Goal: Check status

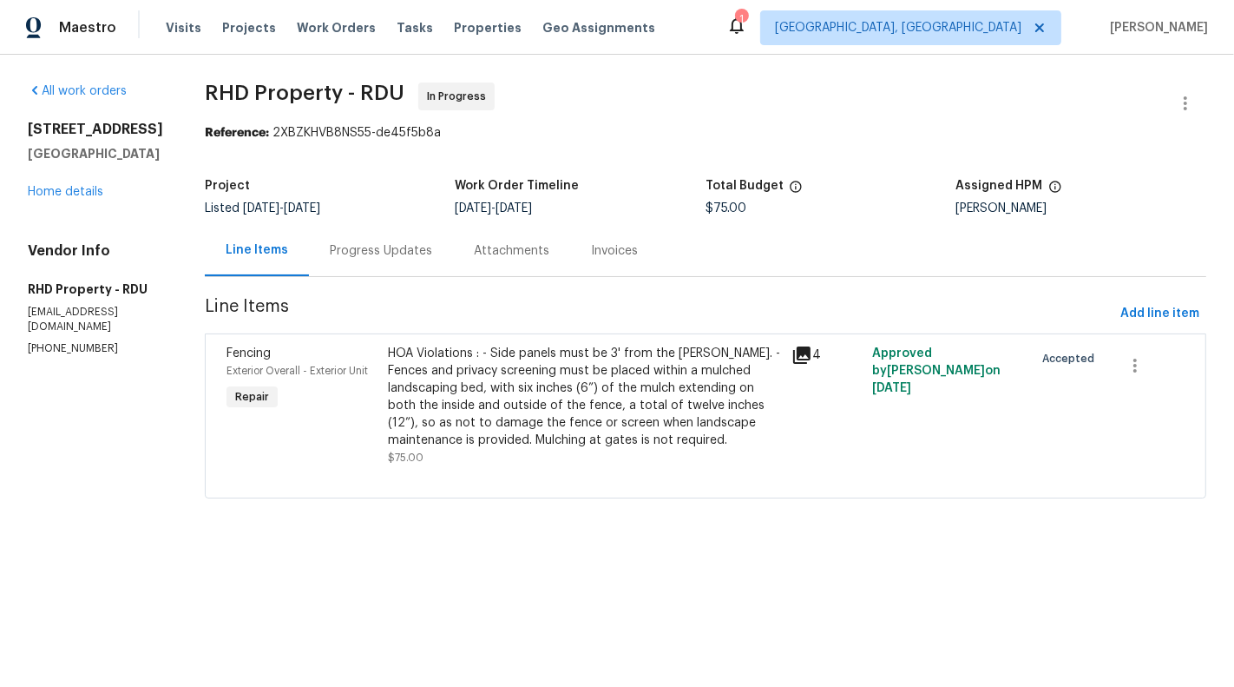
click at [399, 230] on div "Progress Updates" at bounding box center [381, 250] width 144 height 51
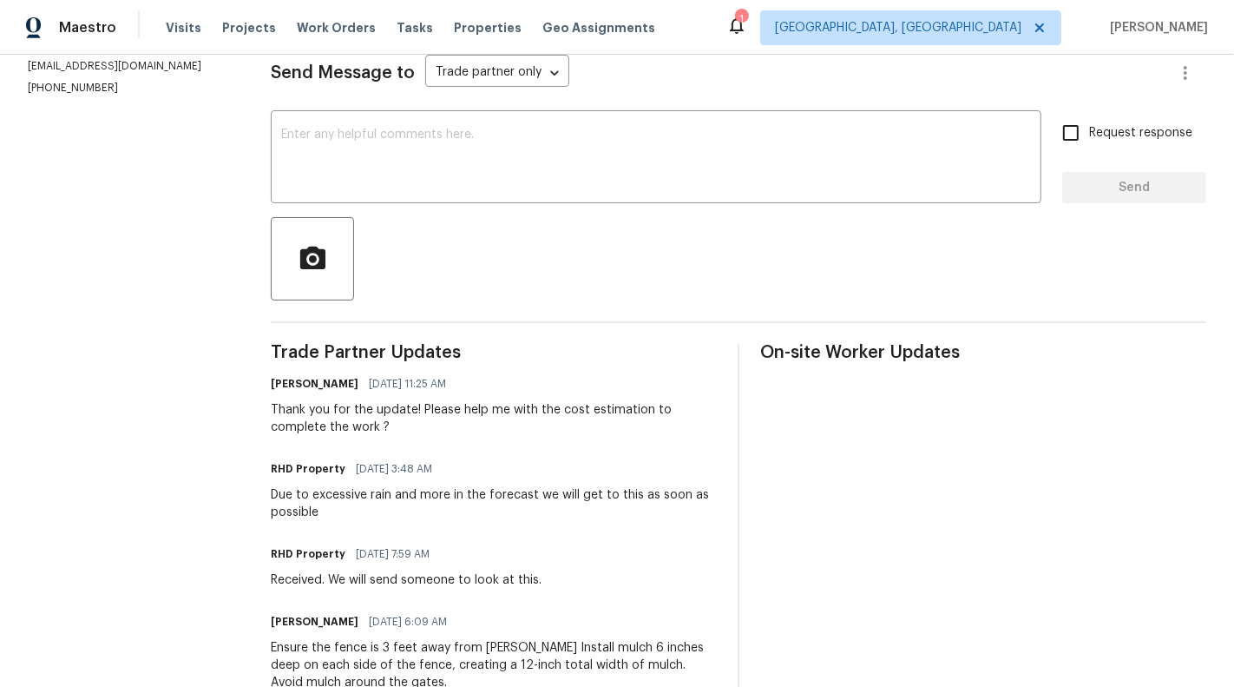
scroll to position [309, 0]
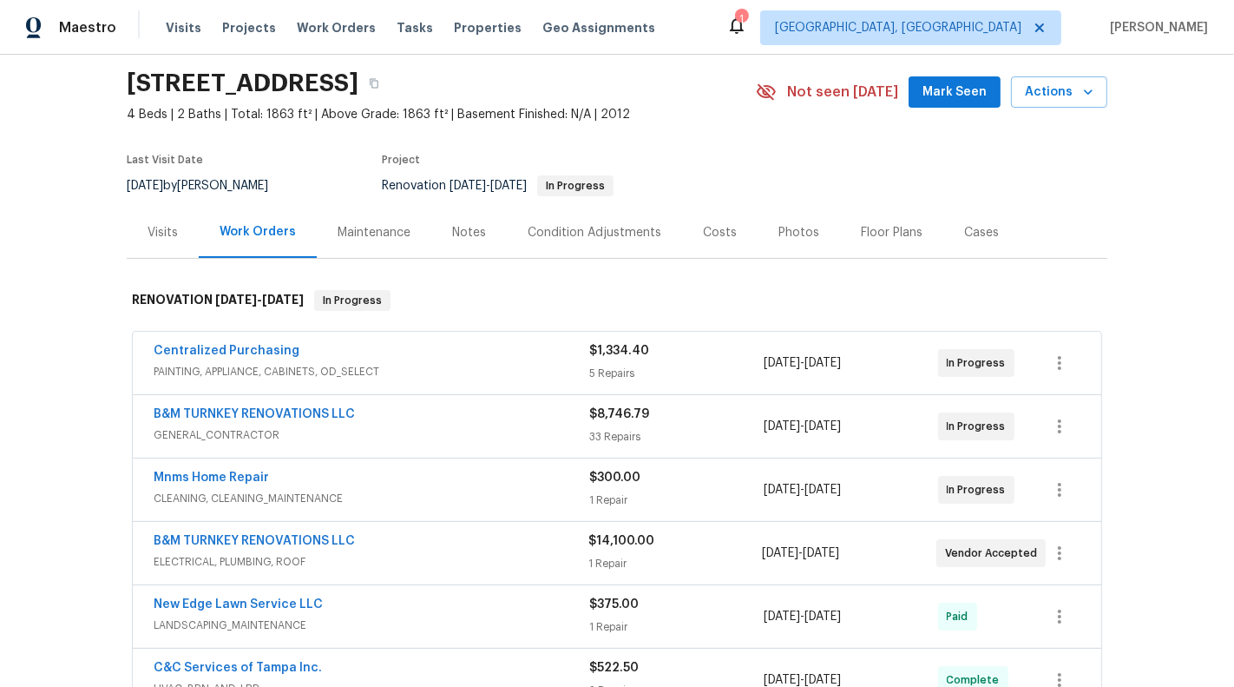
scroll to position [71, 0]
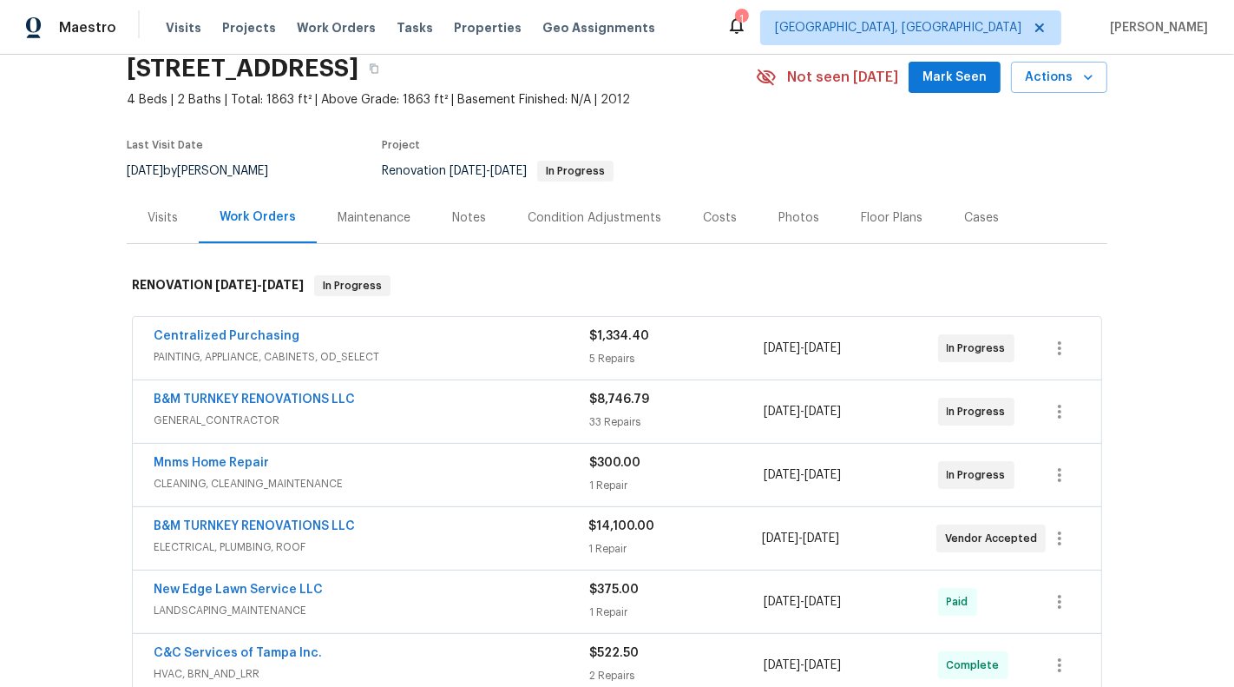
click at [516, 361] on span "PAINTING, APPLIANCE, CABINETS, OD_SELECT" at bounding box center [372, 356] width 436 height 17
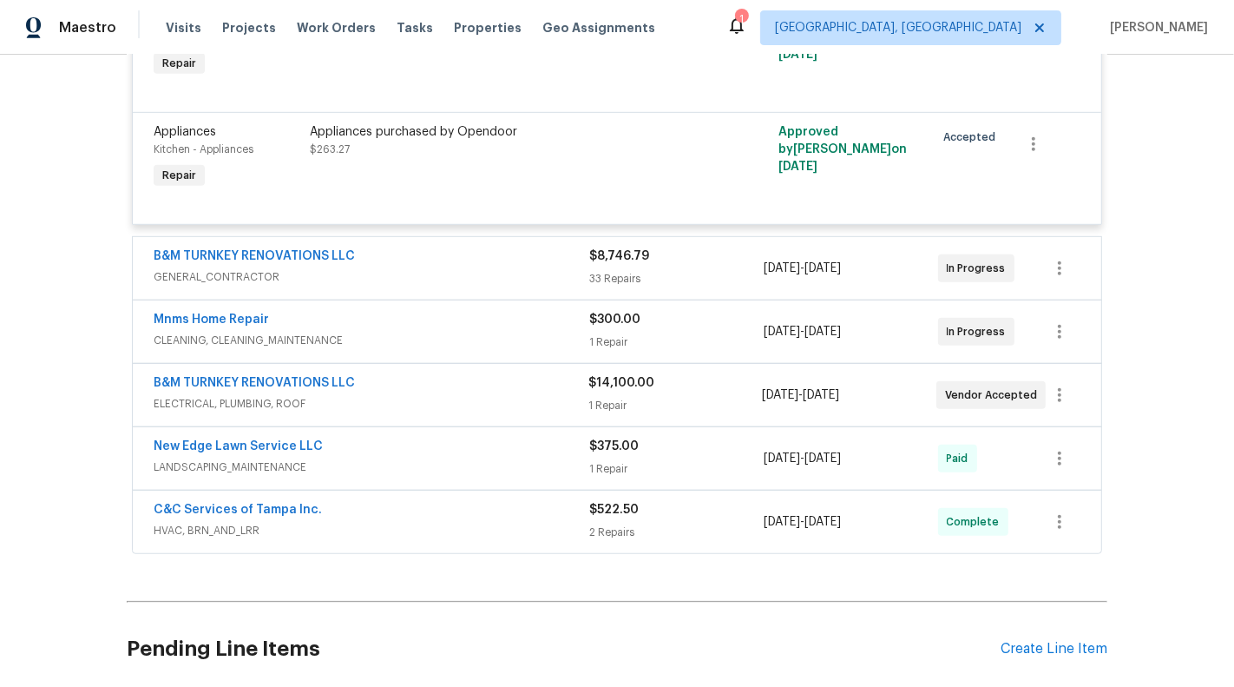
scroll to position [930, 0]
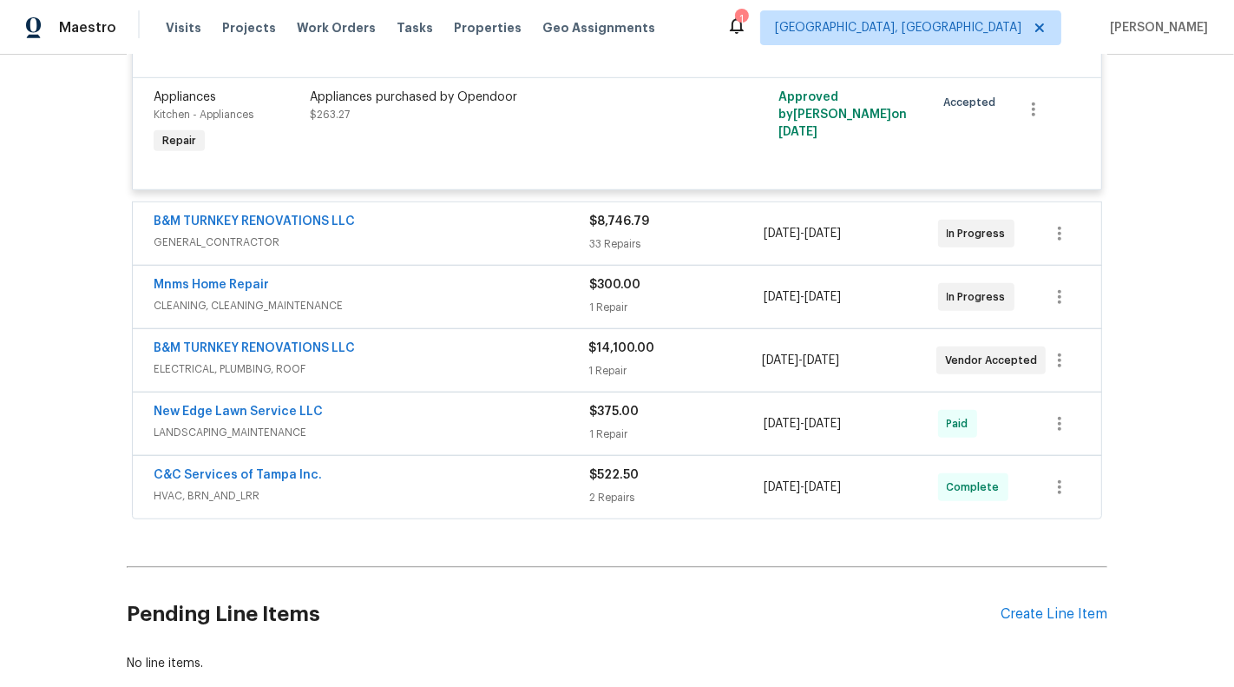
click at [525, 220] on div "B&M TURNKEY RENOVATIONS LLC" at bounding box center [372, 223] width 436 height 21
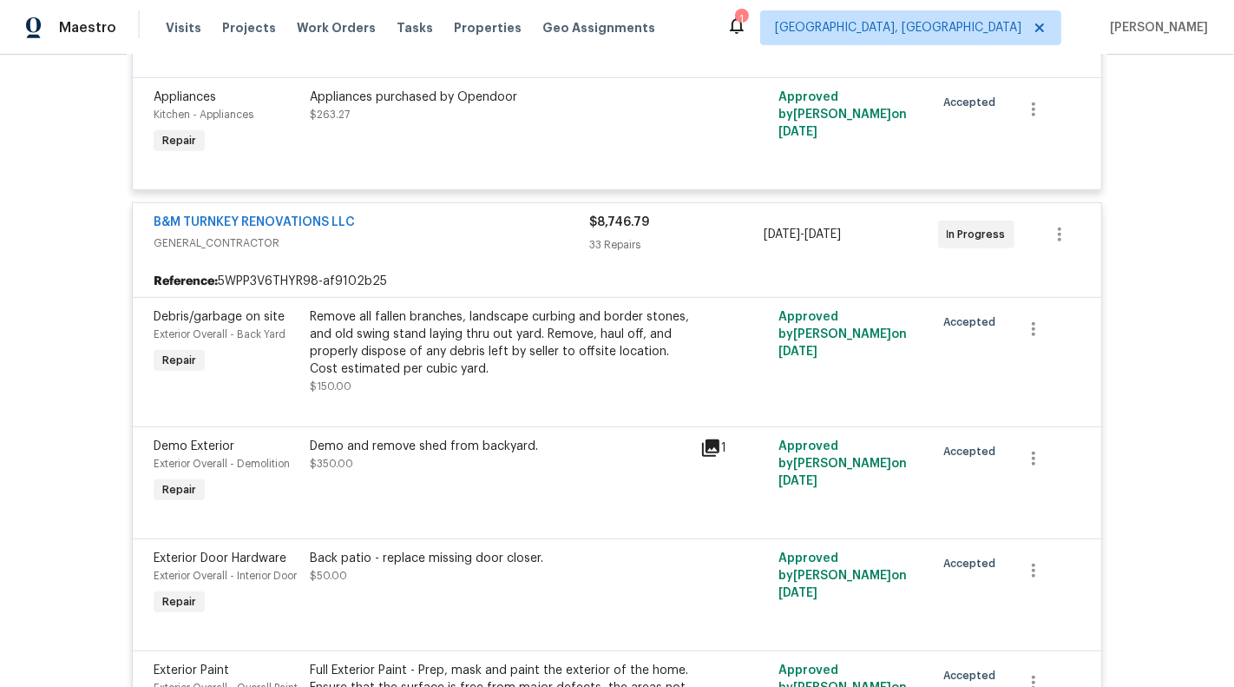
click at [482, 255] on div "B&M TURNKEY RENOVATIONS LLC GENERAL_CONTRACTOR $8,746.79 33 Repairs 7/28/2025 -…" at bounding box center [617, 234] width 969 height 62
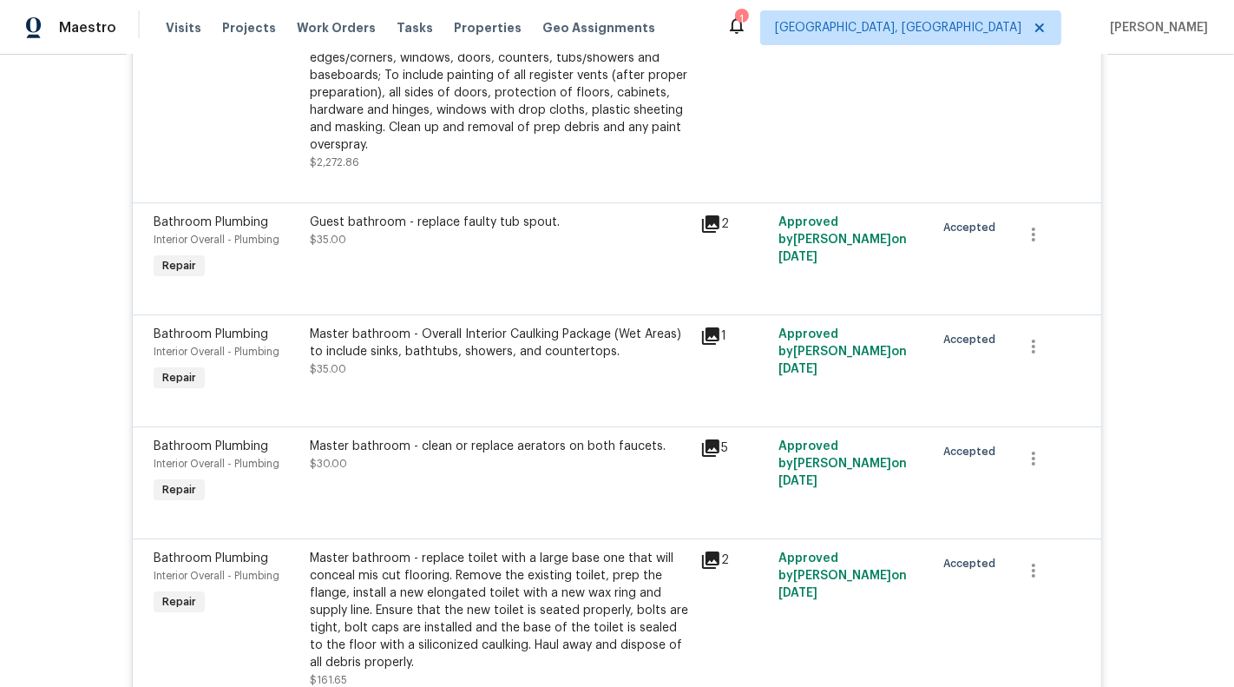
scroll to position [5254, 0]
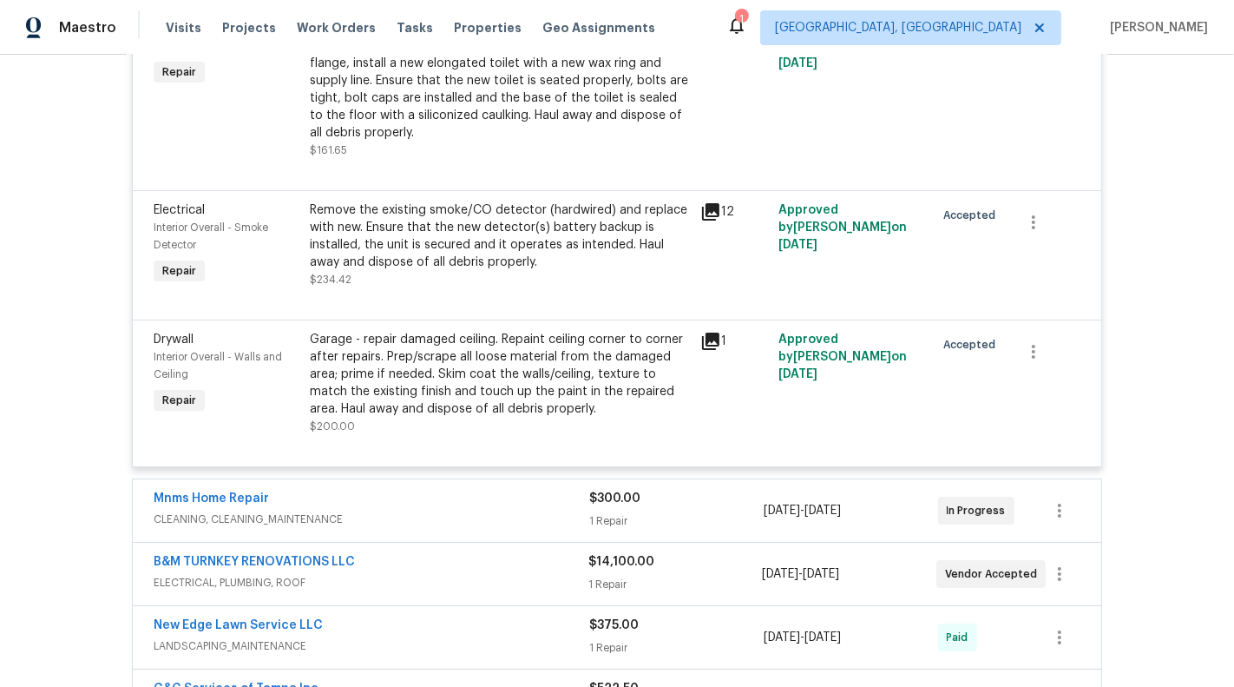
click at [480, 528] on span "CLEANING, CLEANING_MAINTENANCE" at bounding box center [372, 518] width 436 height 17
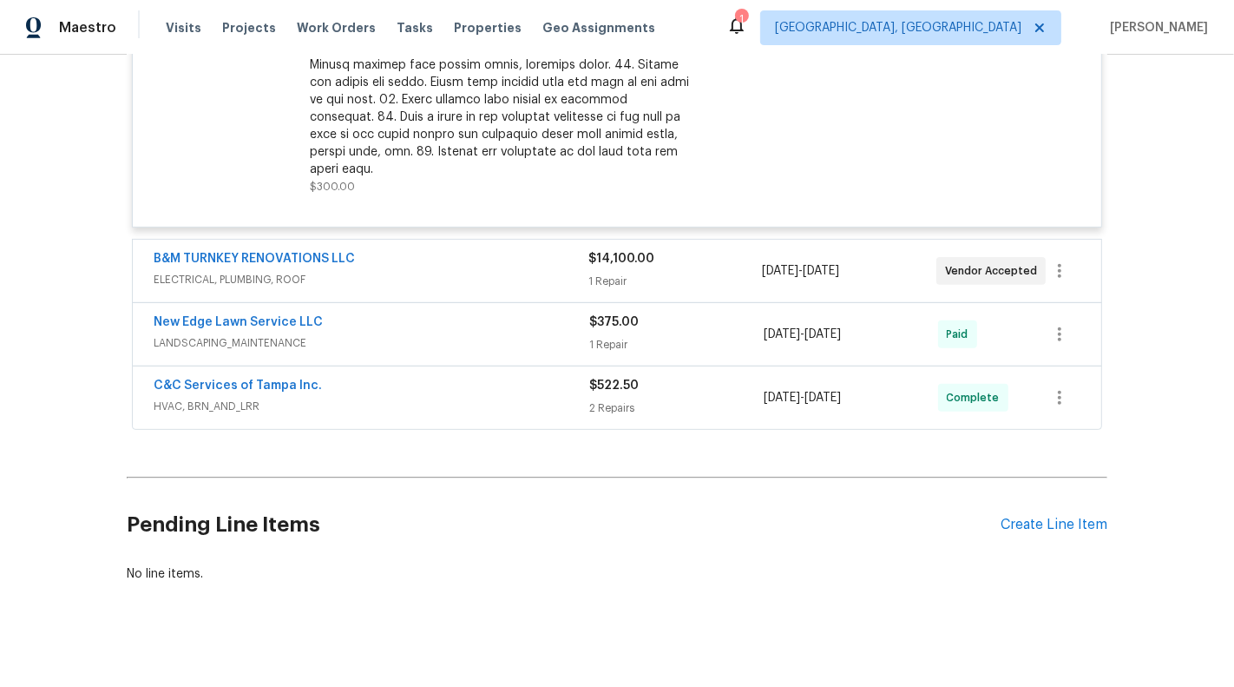
scroll to position [6056, 0]
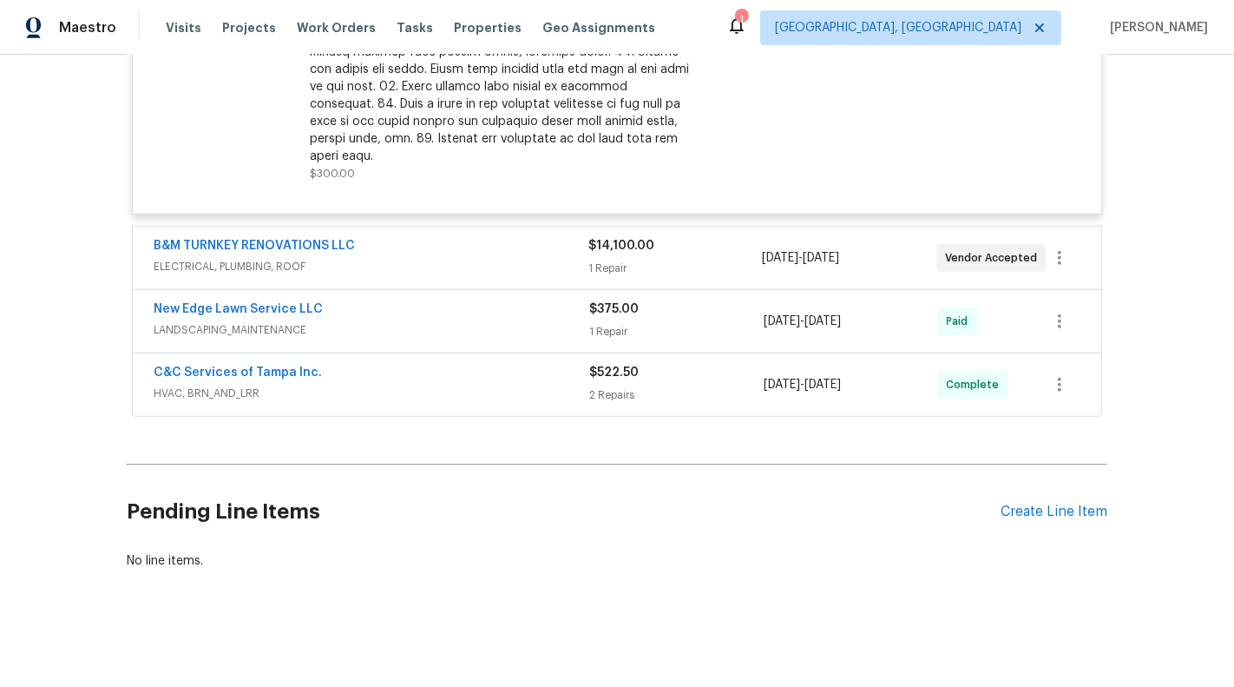
click at [479, 264] on span "ELECTRICAL, PLUMBING, ROOF" at bounding box center [371, 266] width 435 height 17
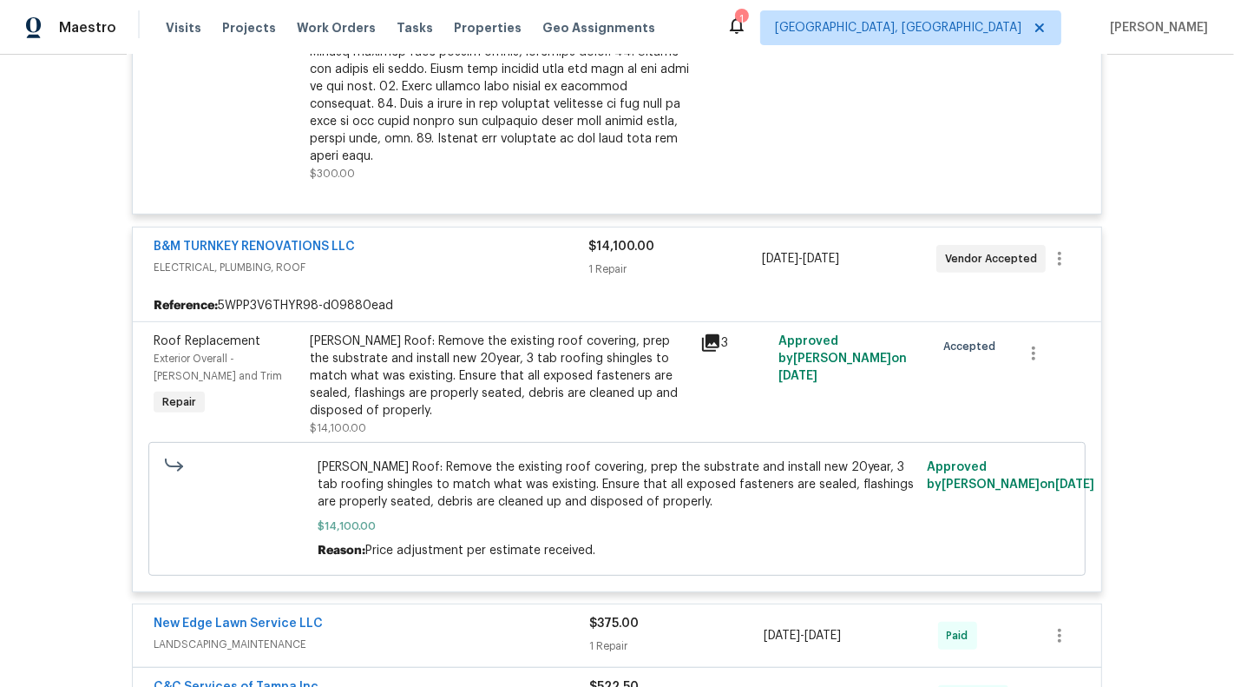
scroll to position [6354, 0]
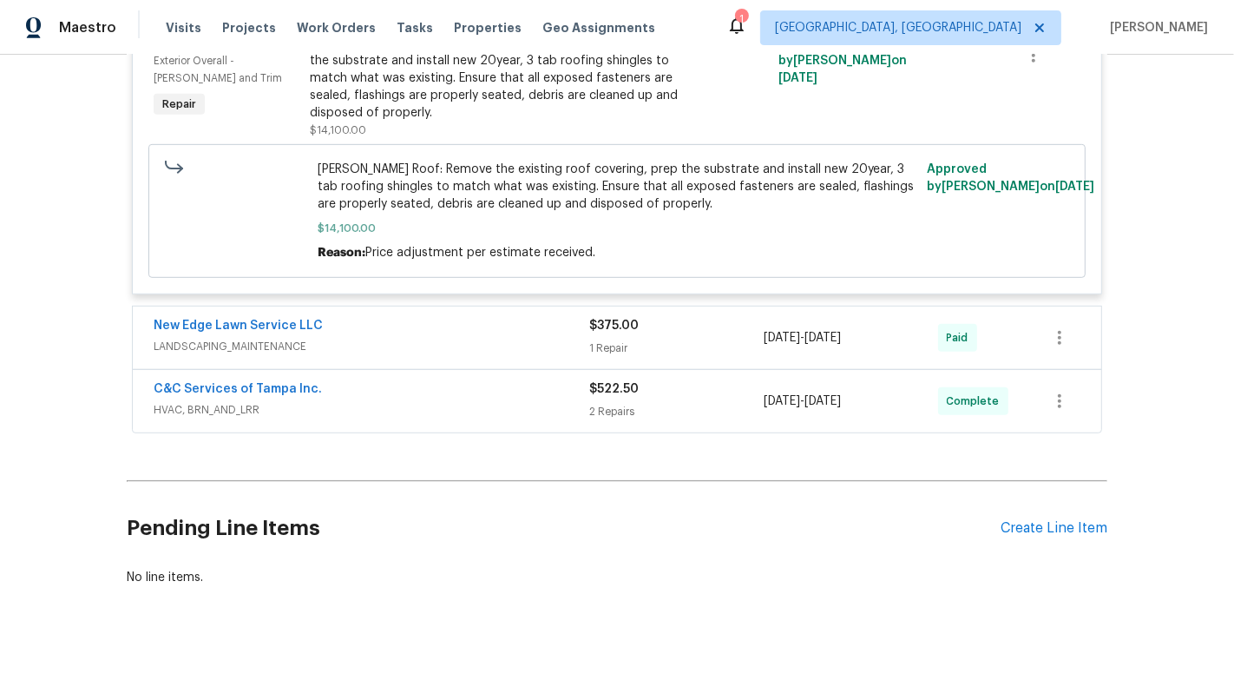
click at [482, 338] on span "LANDSCAPING_MAINTENANCE" at bounding box center [372, 346] width 436 height 17
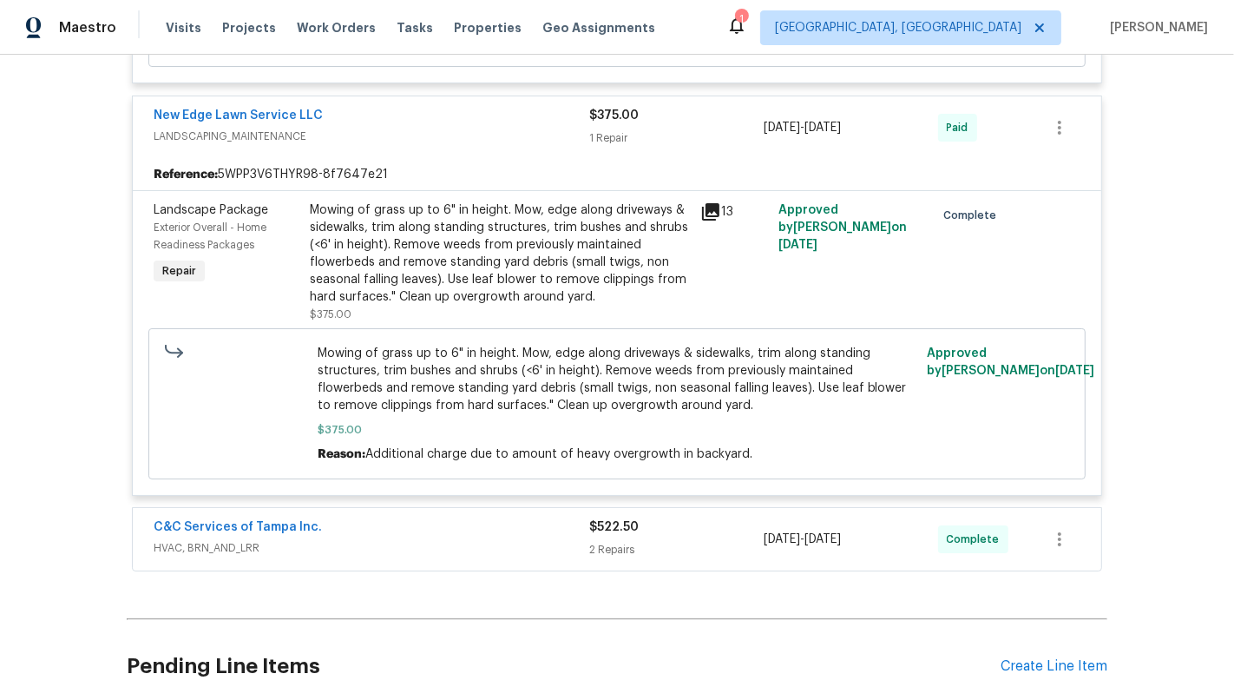
scroll to position [6546, 0]
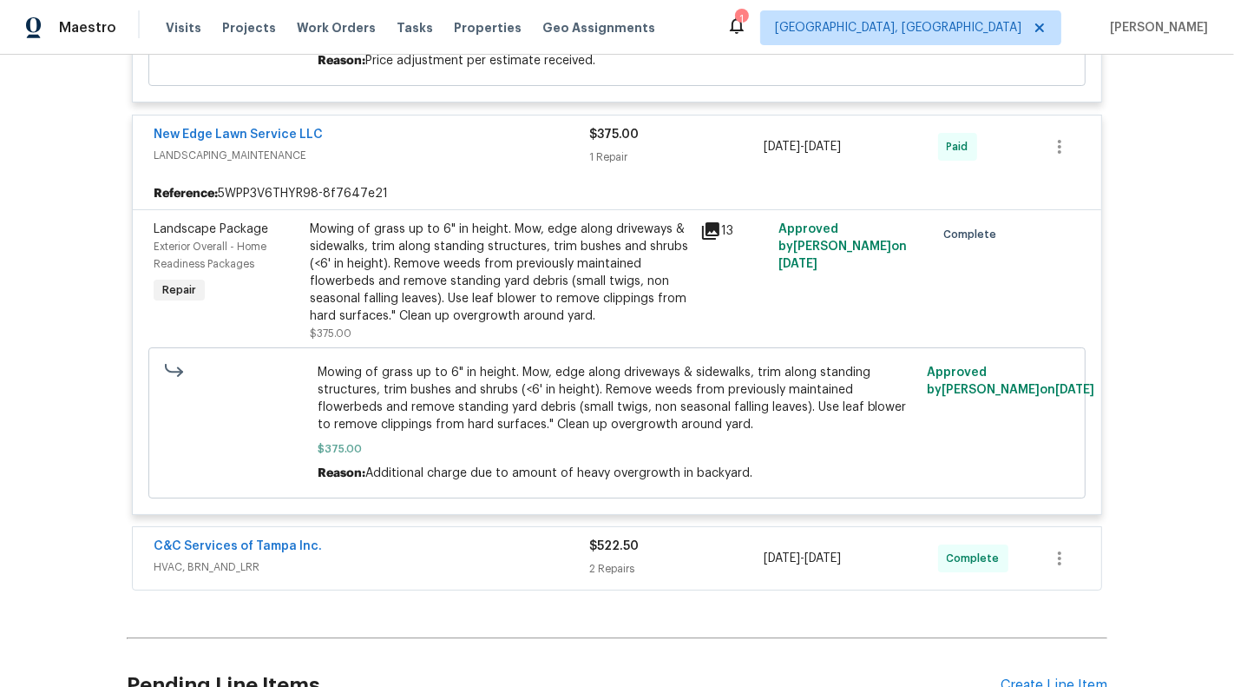
click at [503, 297] on div "Mowing of grass up to 6" in height. Mow, edge along driveways & sidewalks, trim…" at bounding box center [500, 272] width 380 height 104
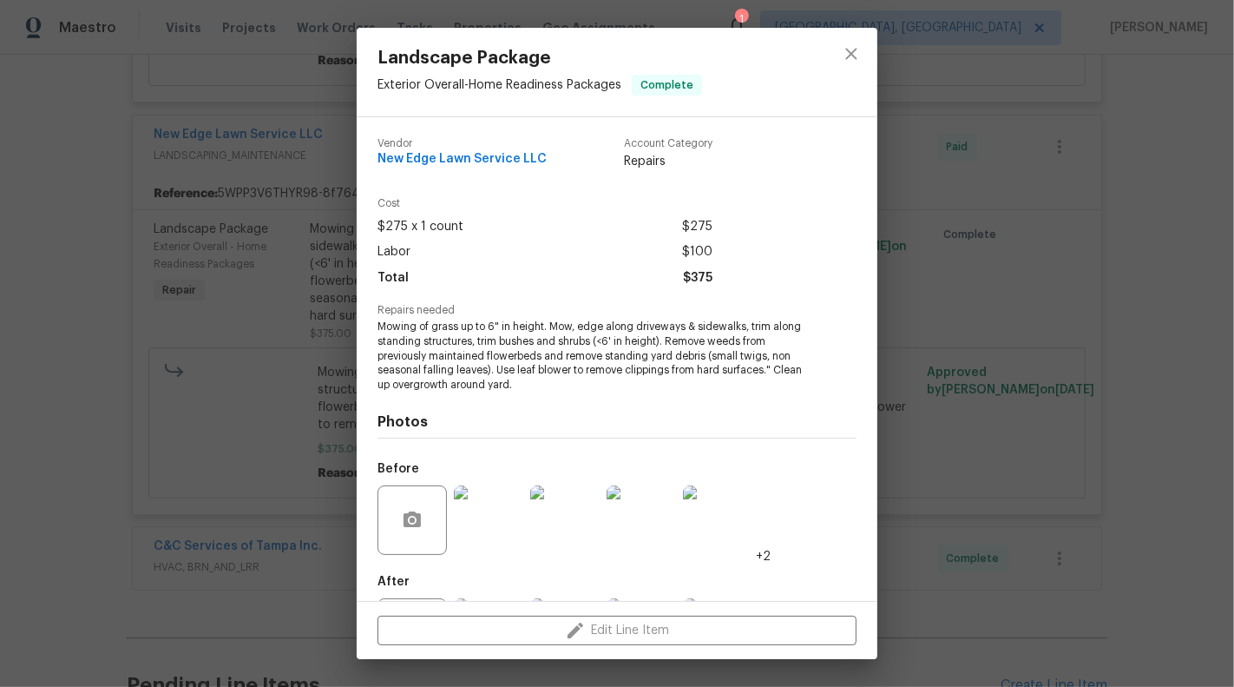
scroll to position [84, 0]
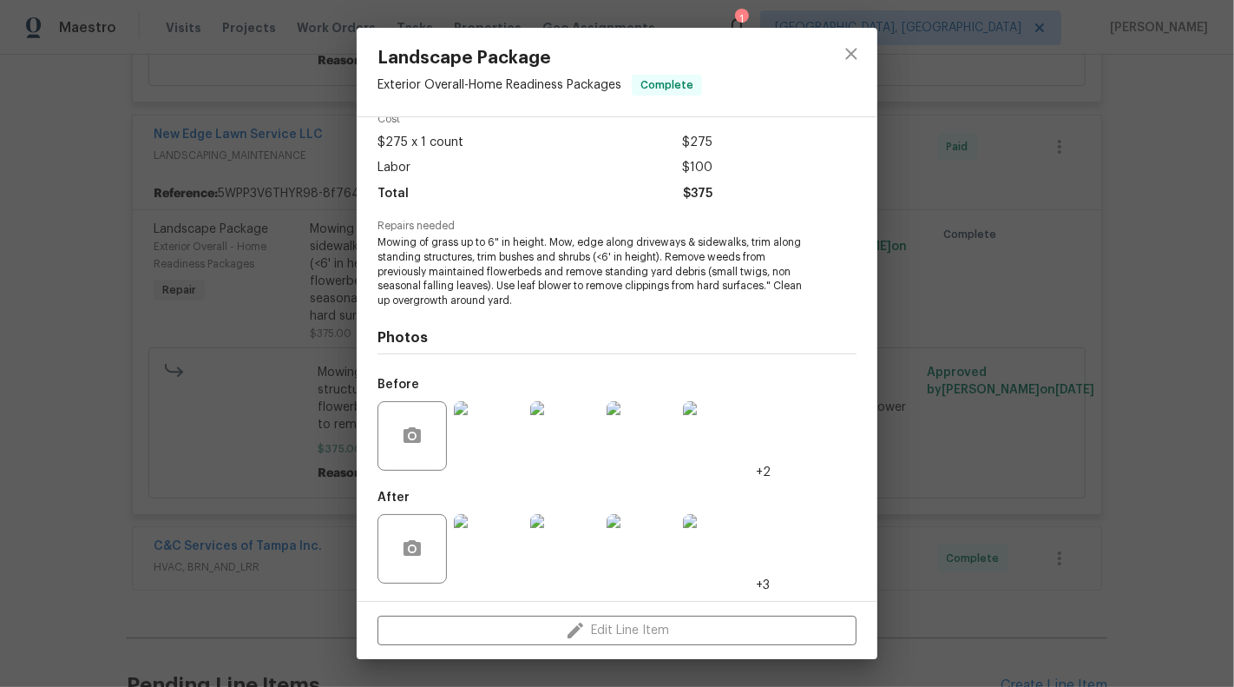
click at [472, 564] on img at bounding box center [488, 548] width 69 height 69
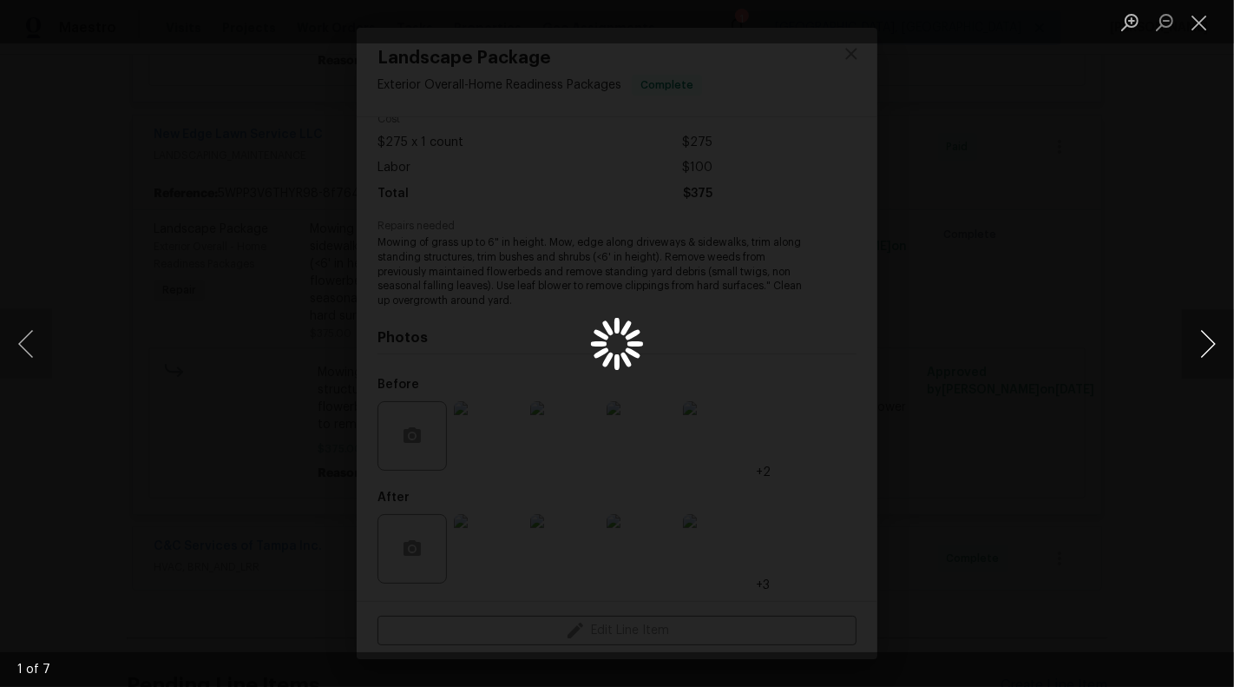
click at [1212, 355] on button "Next image" at bounding box center [1208, 343] width 52 height 69
click at [1214, 350] on button "Next image" at bounding box center [1208, 343] width 52 height 69
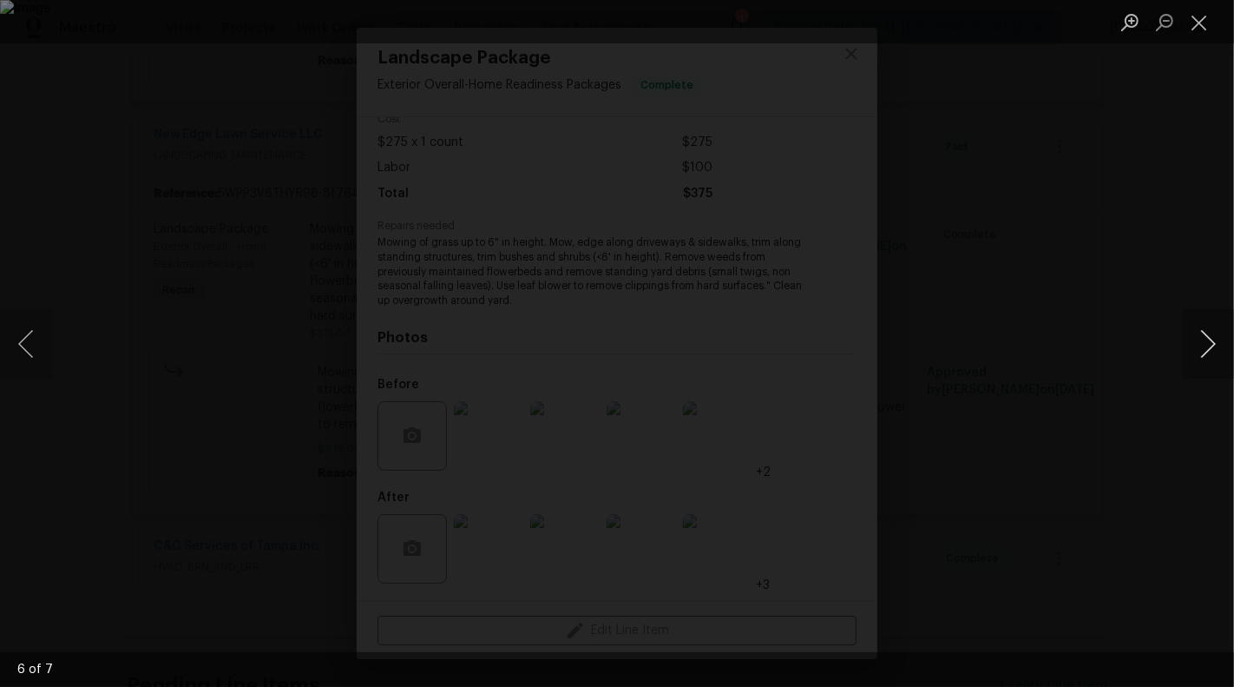
click at [1204, 342] on button "Next image" at bounding box center [1208, 343] width 52 height 69
click at [1206, 339] on button "Next image" at bounding box center [1208, 343] width 52 height 69
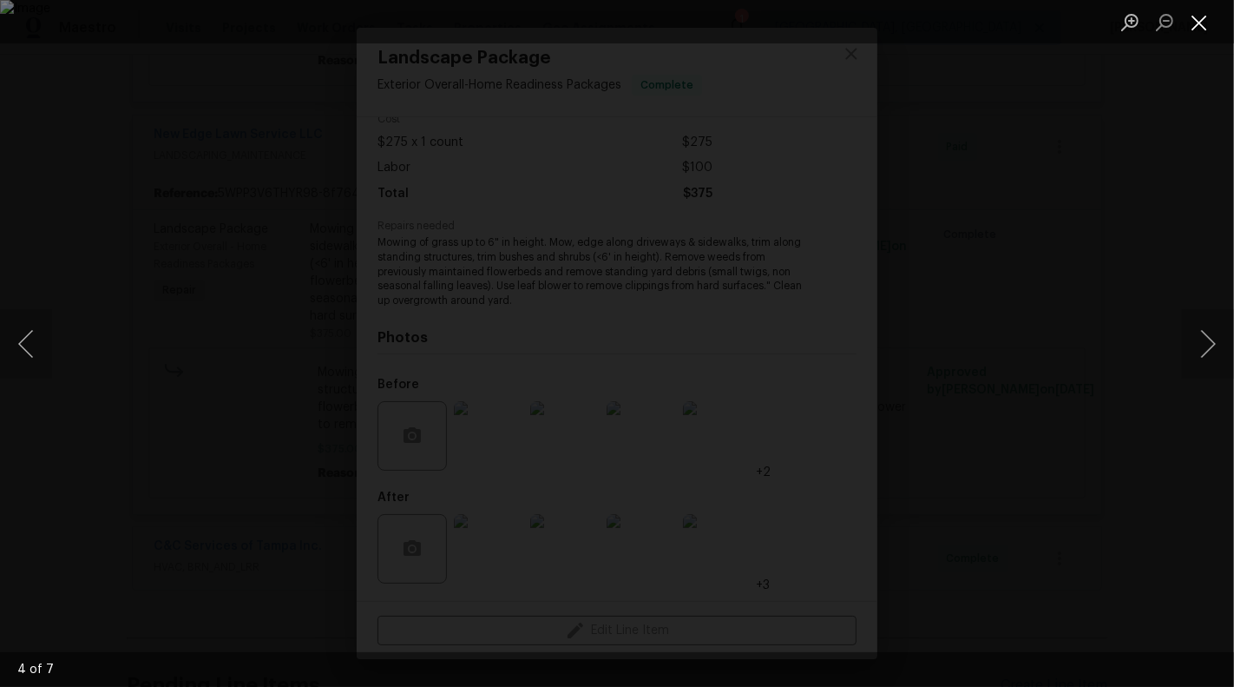
click at [1202, 29] on button "Close lightbox" at bounding box center [1199, 22] width 35 height 30
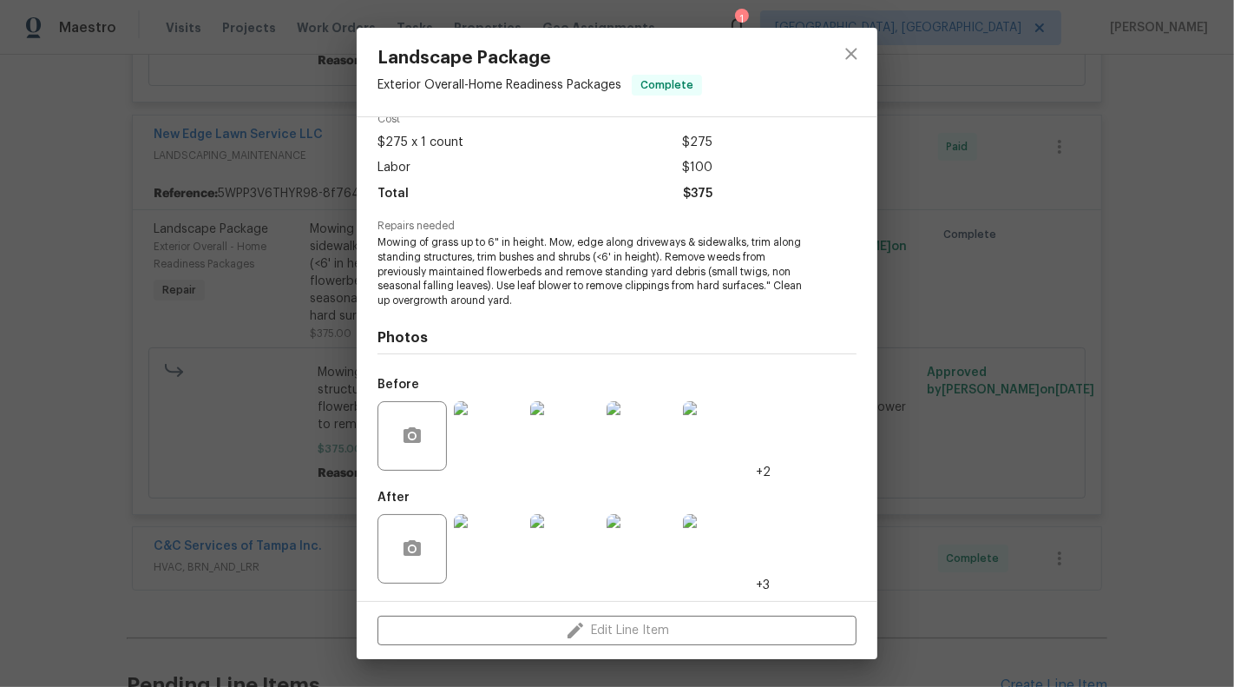
click at [1186, 214] on div "Landscape Package Exterior Overall - Home Readiness Packages Complete Vendor Ne…" at bounding box center [617, 343] width 1234 height 687
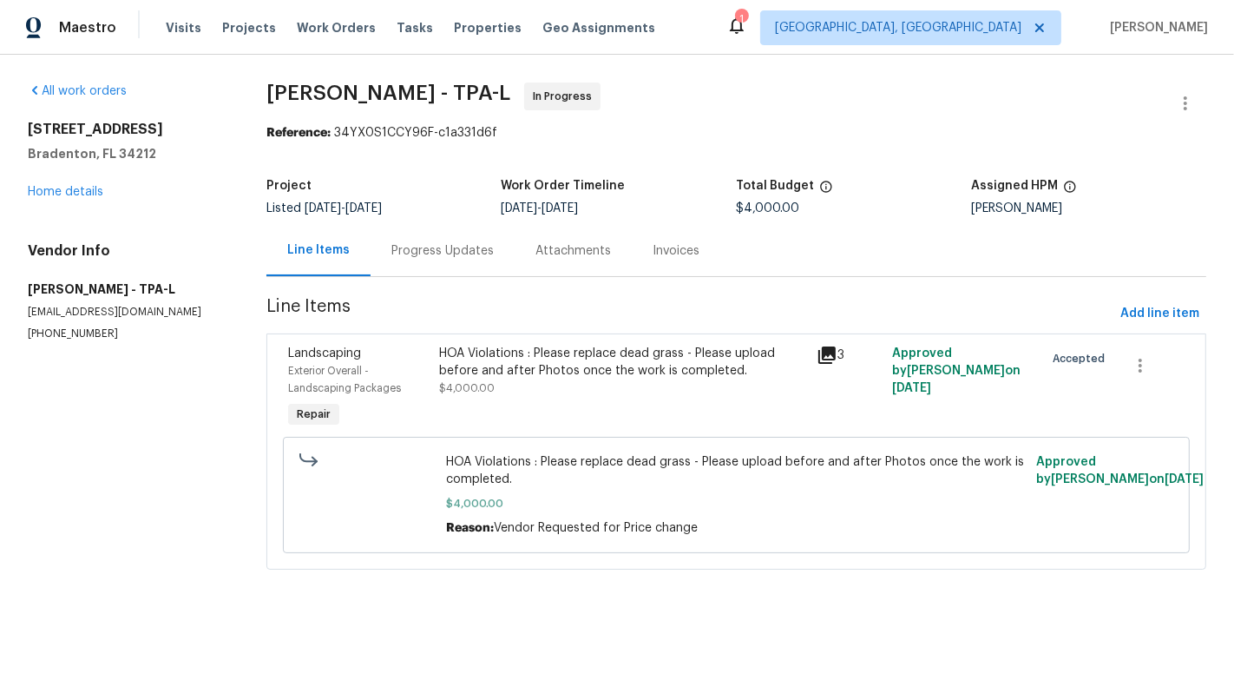
click at [452, 250] on div "Progress Updates" at bounding box center [442, 250] width 102 height 17
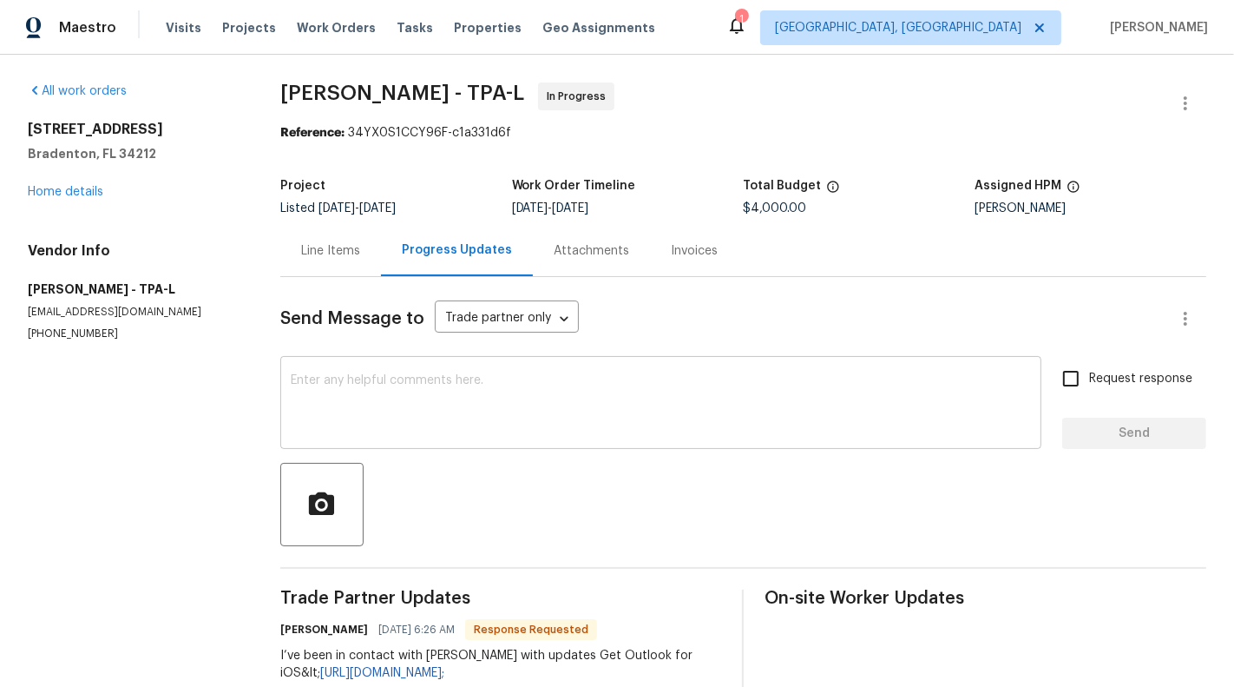
click at [391, 397] on textarea at bounding box center [661, 404] width 740 height 61
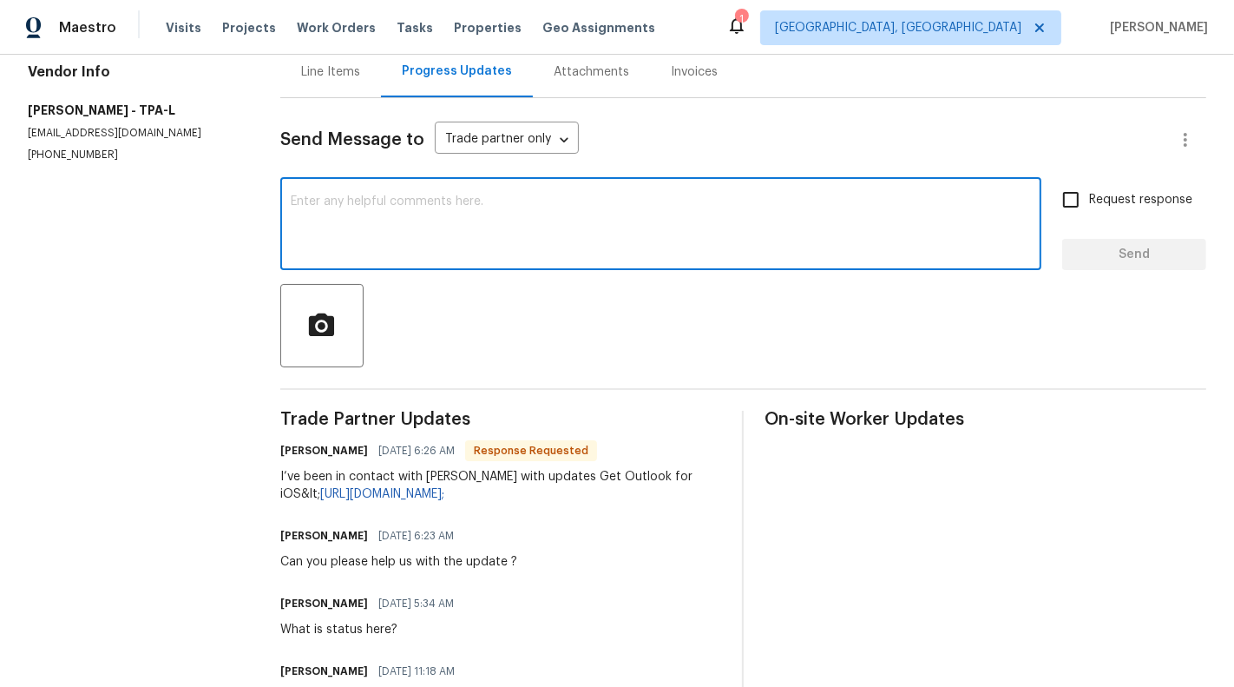
scroll to position [183, 0]
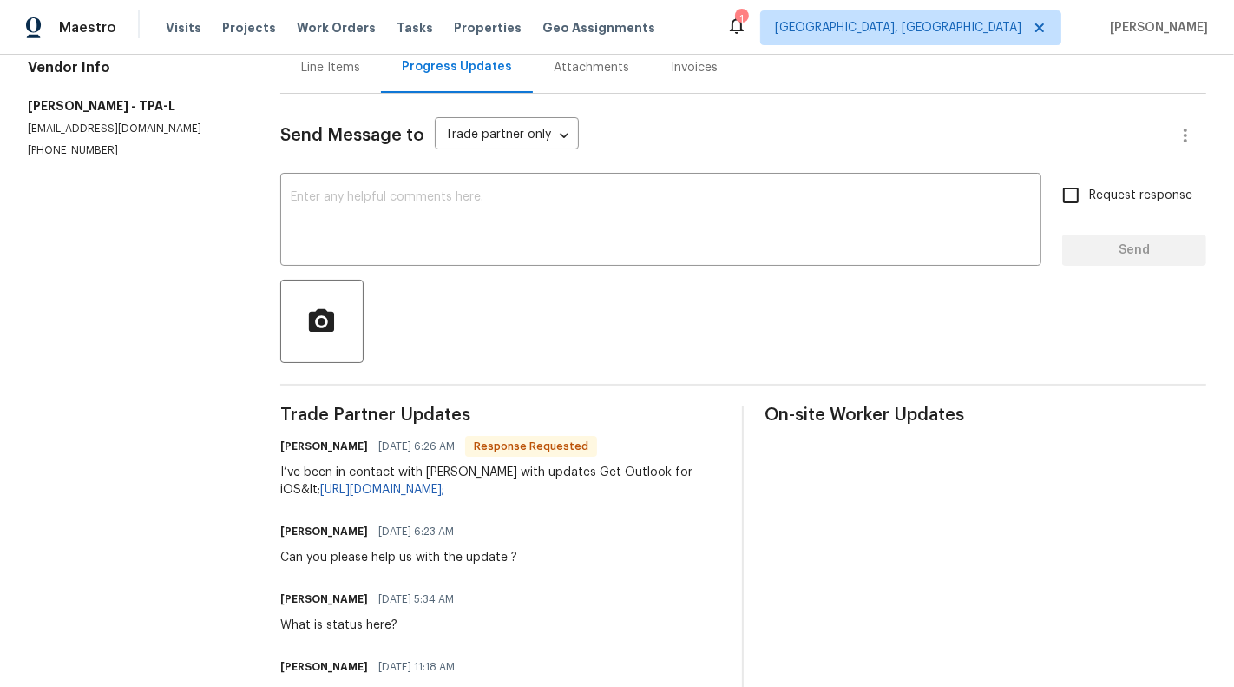
click at [406, 556] on div "Can you please help us with the update ?" at bounding box center [398, 557] width 237 height 17
click at [406, 220] on textarea at bounding box center [661, 221] width 740 height 61
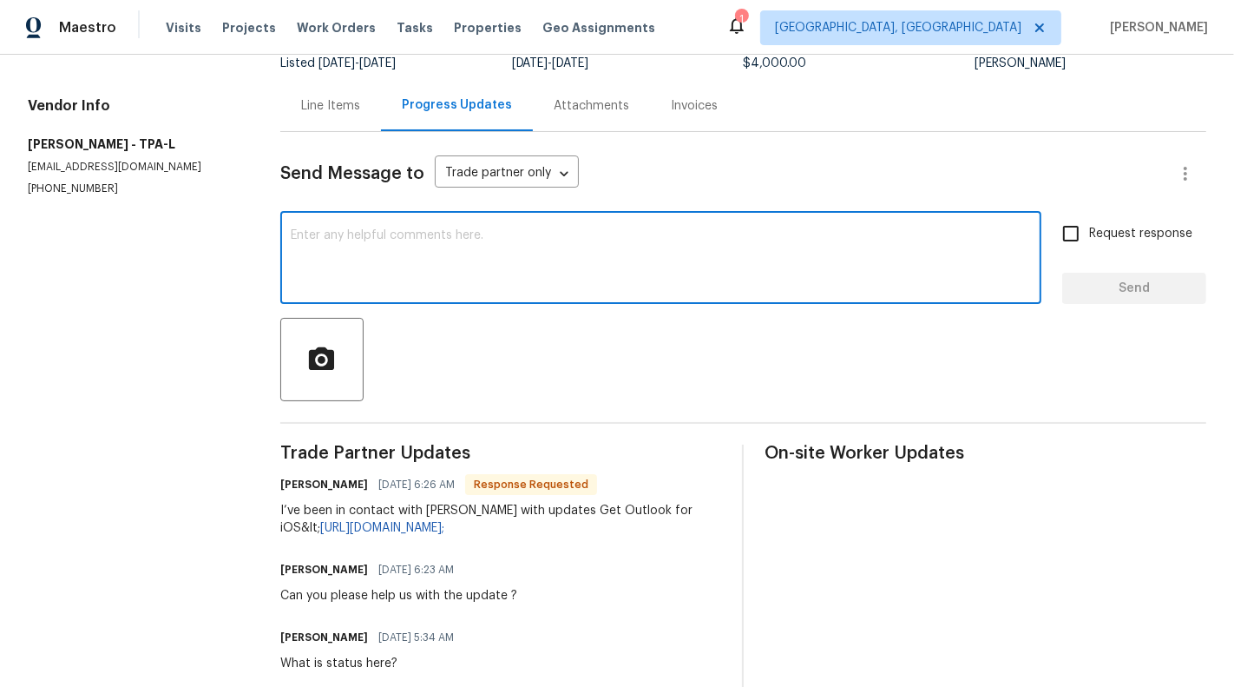
scroll to position [89, 0]
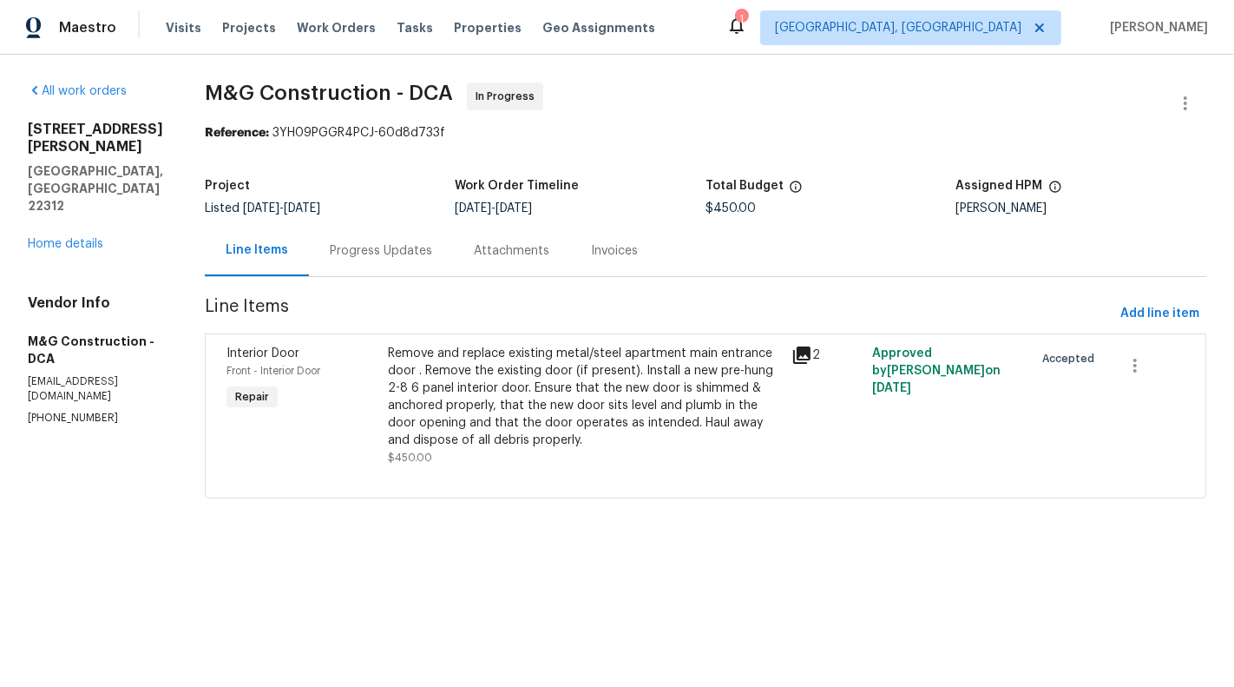
click at [620, 399] on div "Remove and replace existing metal/steel apartment main entrance door . Remove t…" at bounding box center [584, 397] width 393 height 104
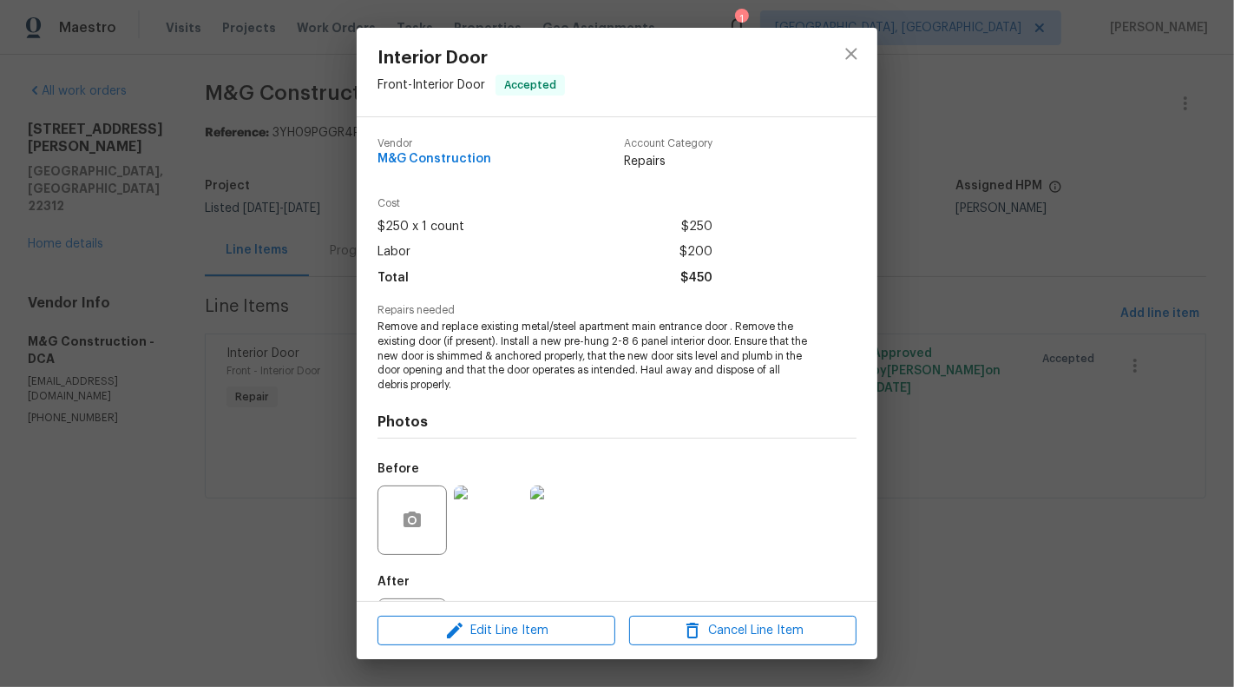
click at [497, 546] on img at bounding box center [488, 519] width 69 height 69
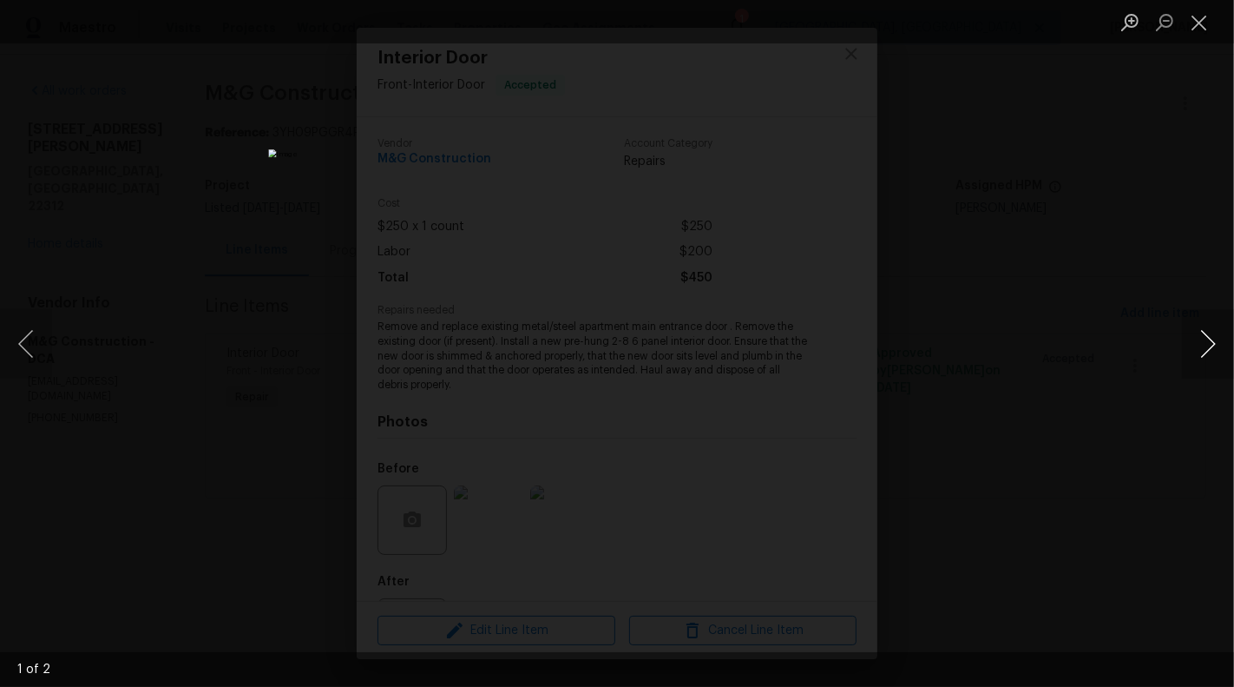
click at [1214, 346] on button "Next image" at bounding box center [1208, 343] width 52 height 69
click at [1188, 21] on button "Close lightbox" at bounding box center [1199, 22] width 35 height 30
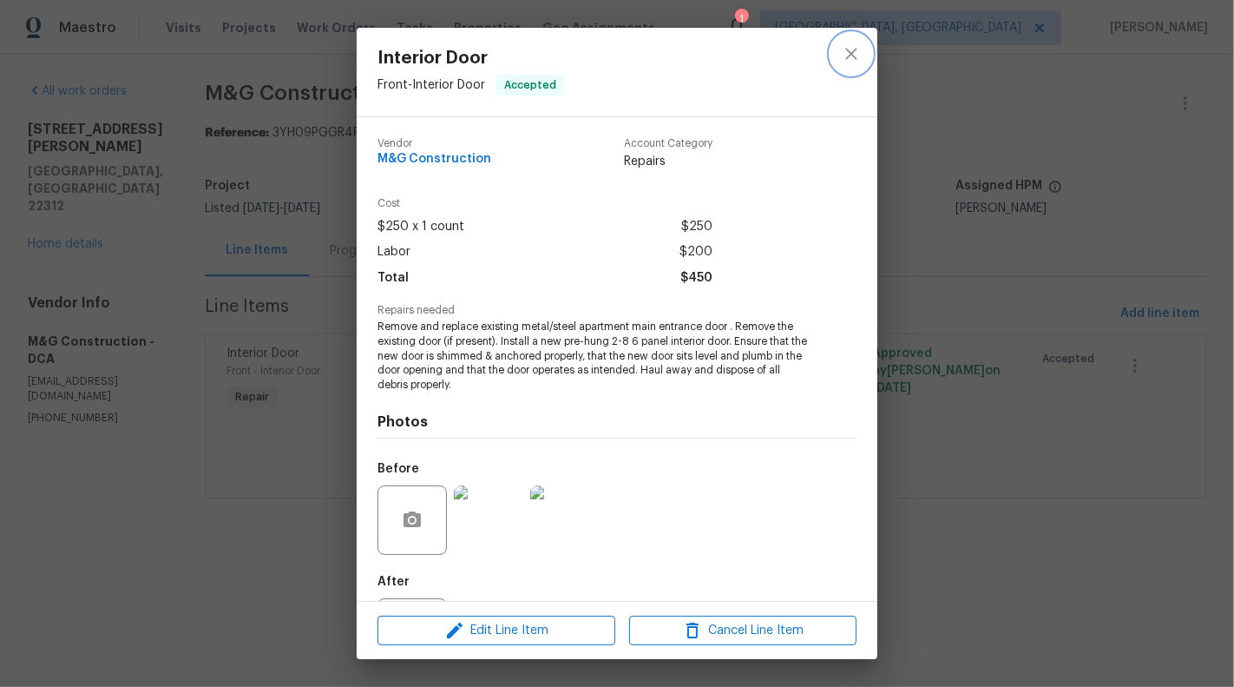
click at [854, 67] on button "close" at bounding box center [852, 54] width 42 height 42
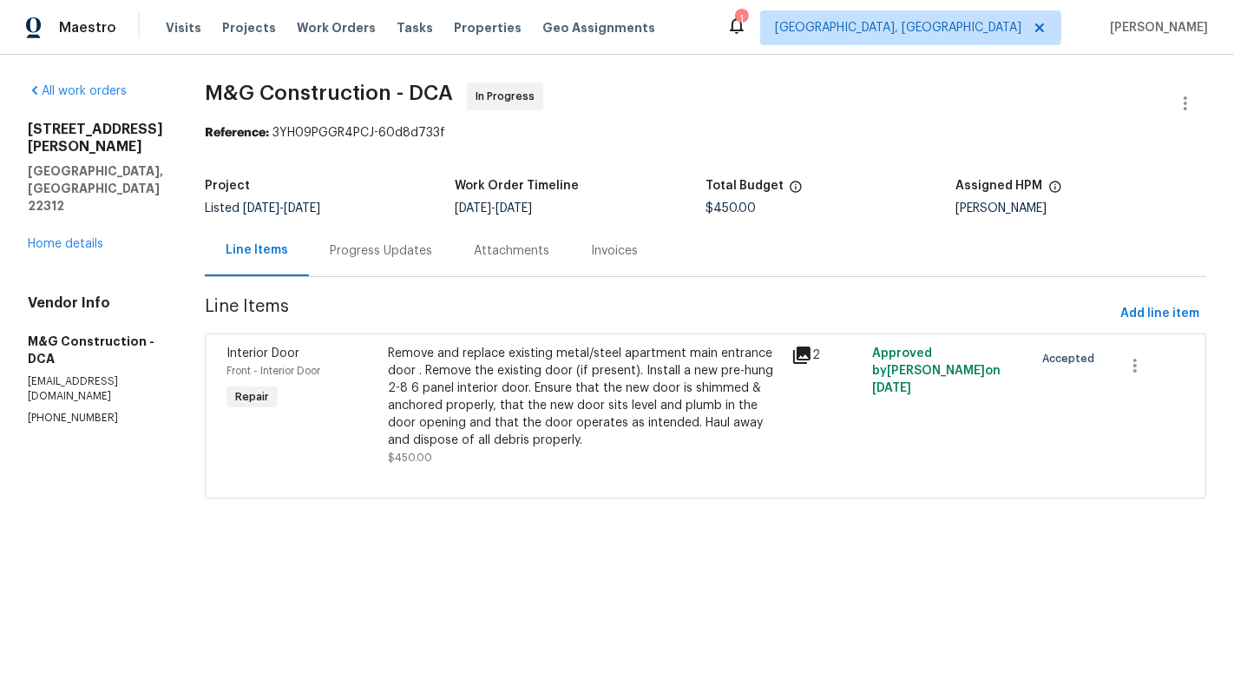
click at [388, 250] on div "Progress Updates" at bounding box center [381, 250] width 102 height 17
